Goal: Check status: Check status

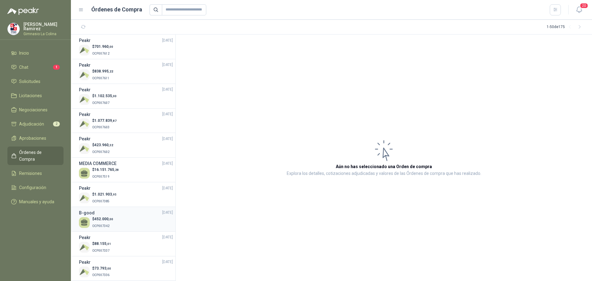
click at [122, 218] on div "$ 452.000 ,00 OCP007342" at bounding box center [126, 222] width 94 height 13
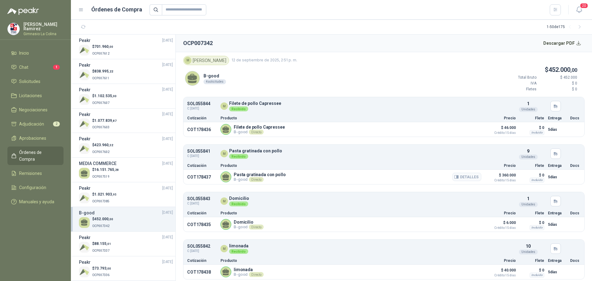
scroll to position [2, 0]
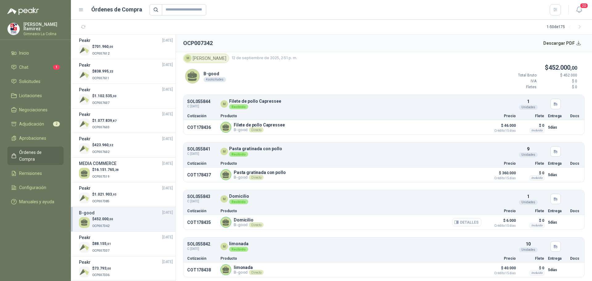
click at [468, 224] on button "Detalles" at bounding box center [466, 222] width 29 height 8
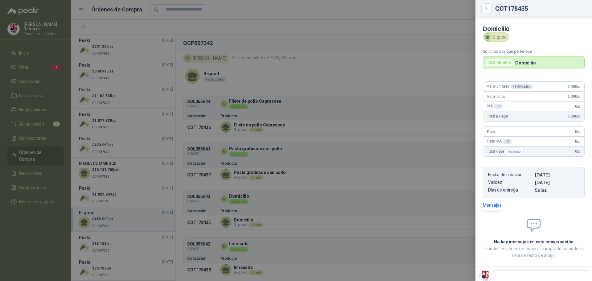
click at [344, 66] on div at bounding box center [296, 140] width 592 height 281
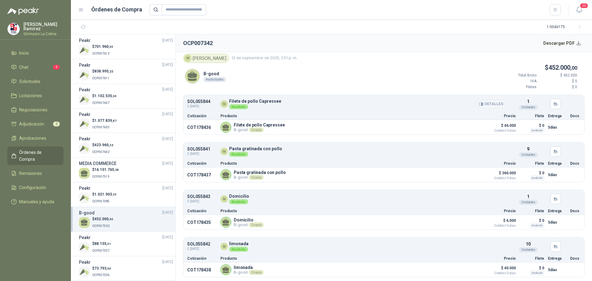
click at [485, 103] on button "Detalles" at bounding box center [491, 104] width 29 height 8
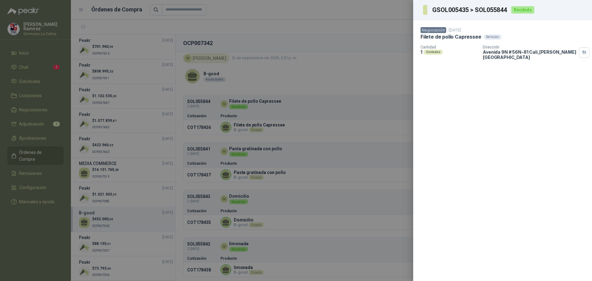
click at [297, 99] on div at bounding box center [296, 140] width 592 height 281
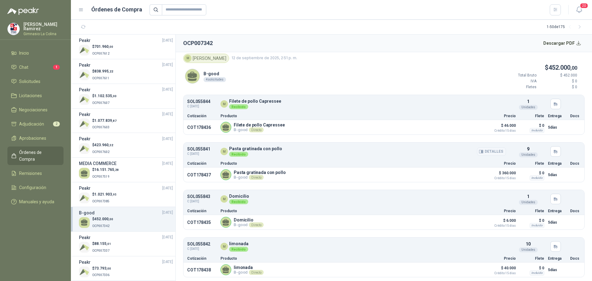
click at [490, 149] on button "Detalles" at bounding box center [491, 151] width 29 height 8
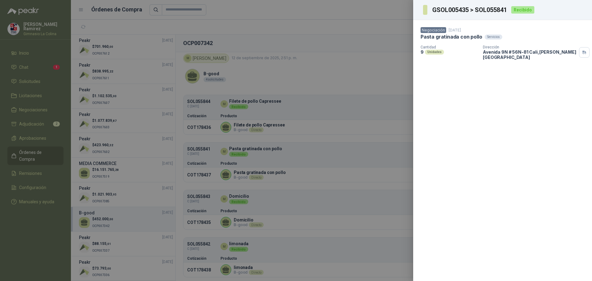
click at [304, 173] on div at bounding box center [296, 140] width 592 height 281
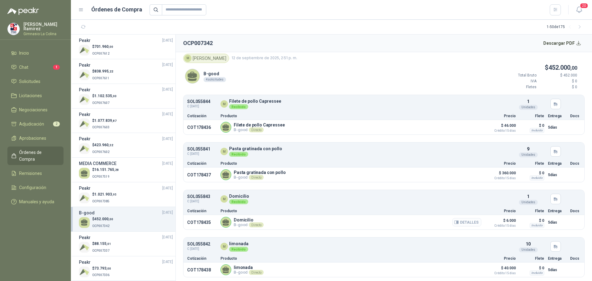
click at [465, 221] on button "Detalles" at bounding box center [466, 222] width 29 height 8
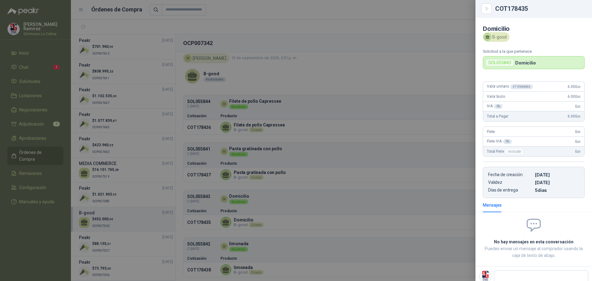
click at [271, 83] on div at bounding box center [296, 140] width 592 height 281
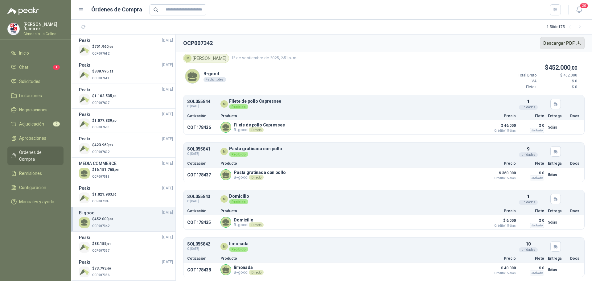
click at [570, 43] on button "Descargar PDF" at bounding box center [562, 43] width 45 height 12
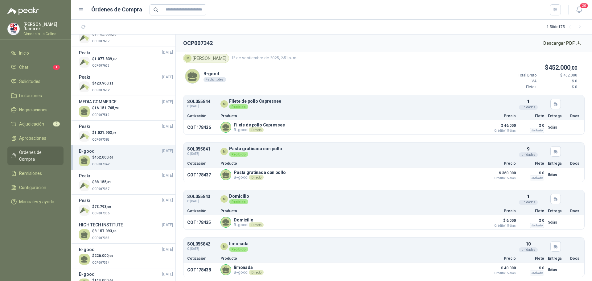
scroll to position [92, 0]
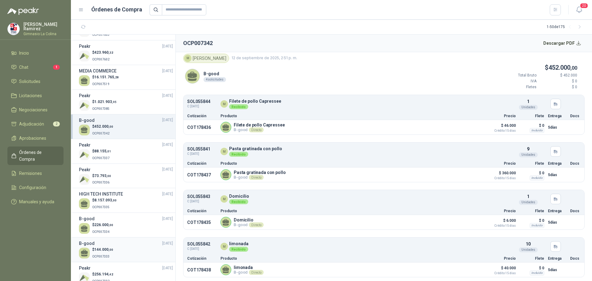
click at [96, 248] on span "144.000 ,00" at bounding box center [103, 249] width 19 height 4
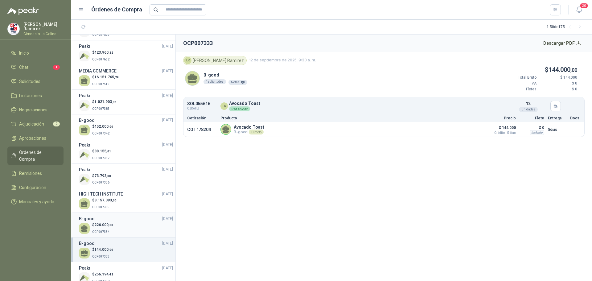
click at [95, 226] on p "$ 226.000 ,00" at bounding box center [102, 225] width 21 height 6
